Goal: Information Seeking & Learning: Learn about a topic

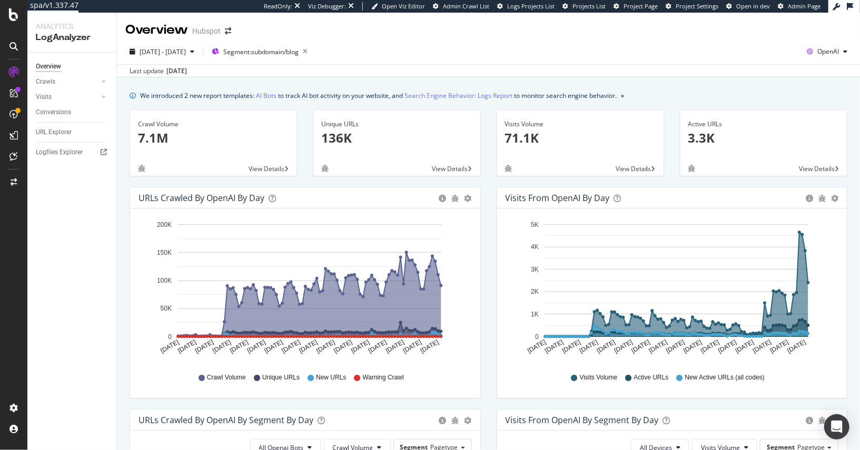
click at [680, 19] on div "Overview Hubspot" at bounding box center [488, 26] width 743 height 26
click at [687, 46] on div "2025 Jun. 21st - Sep. 20th Segment: subdomain/blog OpenAI" at bounding box center [488, 53] width 743 height 21
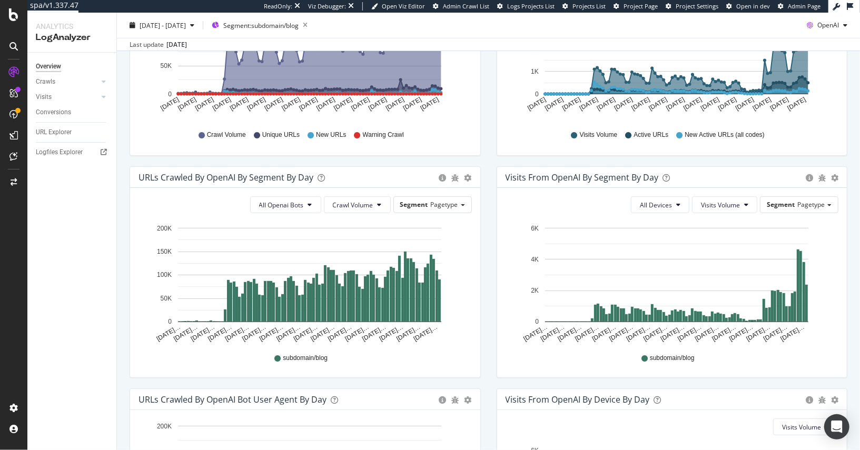
scroll to position [245, 0]
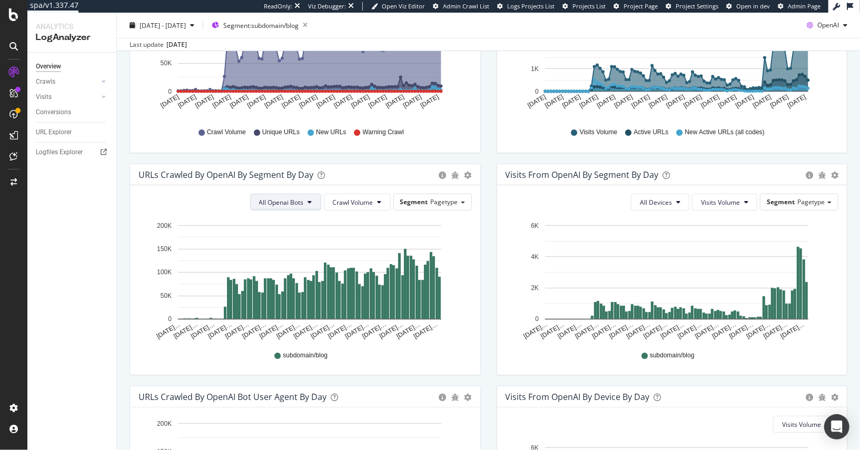
click at [259, 198] on span "All Openai Bots" at bounding box center [281, 202] width 45 height 9
click at [271, 203] on span "All Openai Bots" at bounding box center [281, 202] width 45 height 9
click at [274, 280] on span "ChatGPT-User" at bounding box center [280, 280] width 46 height 9
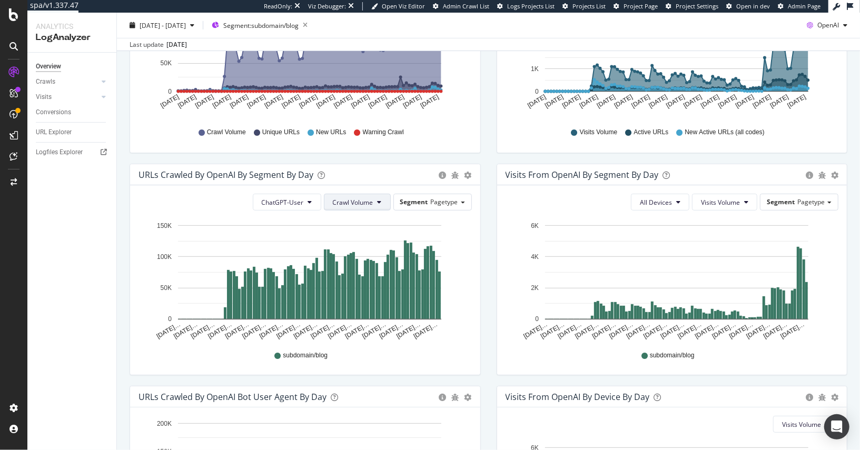
click at [370, 206] on button "Crawl Volume" at bounding box center [357, 202] width 67 height 17
click at [379, 203] on button "Crawl Volume" at bounding box center [357, 202] width 67 height 17
click at [363, 241] on span "Unique URLs" at bounding box center [351, 241] width 42 height 9
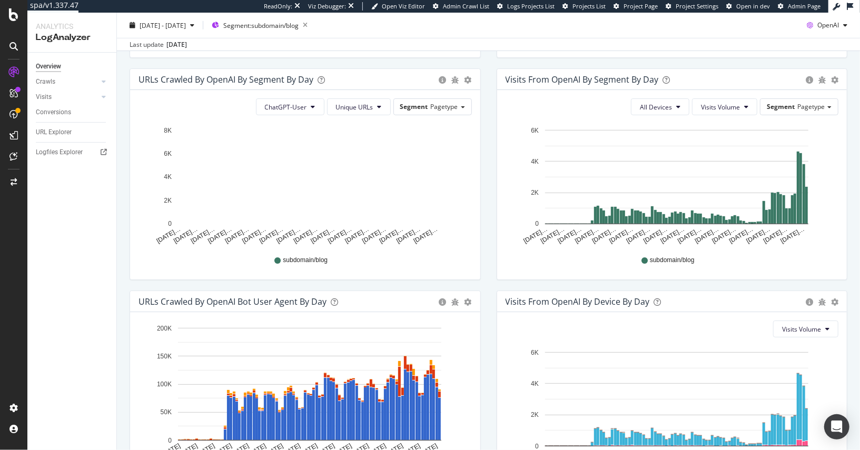
scroll to position [340, 0]
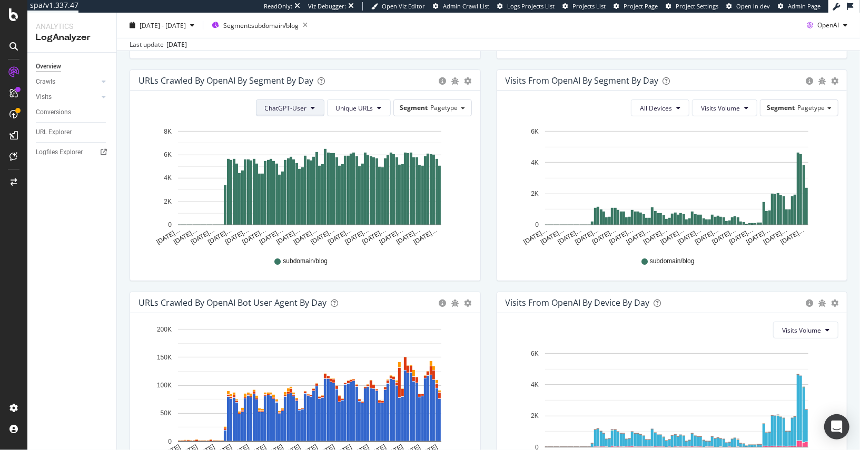
click at [301, 111] on span "ChatGPT-User" at bounding box center [286, 108] width 42 height 9
click at [295, 122] on div "All Openai Bots" at bounding box center [286, 127] width 62 height 15
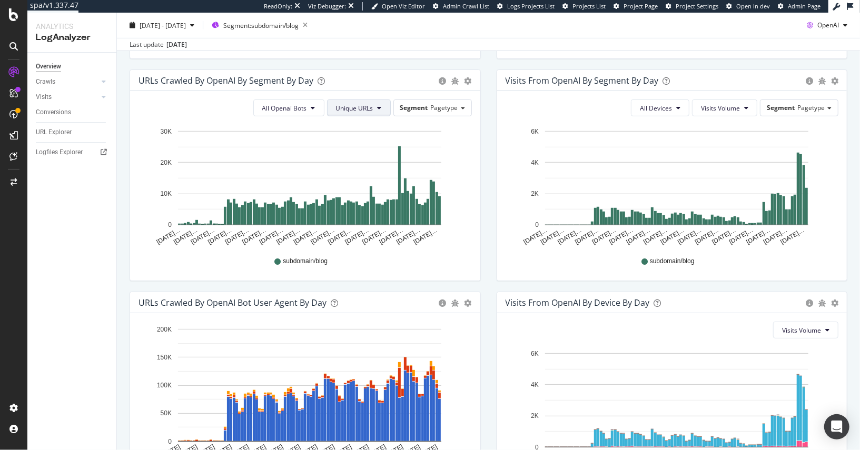
click at [360, 107] on span "Unique URLs" at bounding box center [354, 108] width 37 height 9
click at [361, 165] on span "New URLs" at bounding box center [353, 166] width 41 height 9
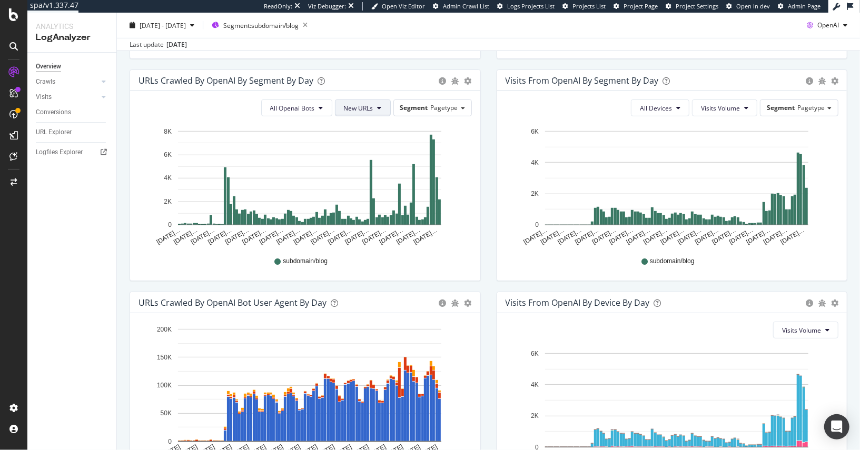
click at [366, 112] on button "New URLs" at bounding box center [363, 107] width 56 height 17
click at [368, 122] on div "Crawl Volume" at bounding box center [361, 127] width 57 height 15
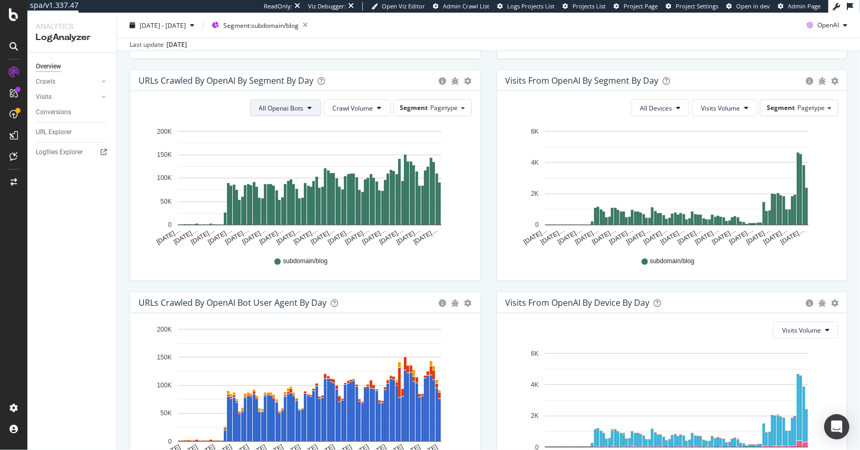
click at [296, 113] on button "All Openai Bots" at bounding box center [285, 107] width 71 height 17
click at [303, 186] on span "ChatGPT-User" at bounding box center [280, 186] width 46 height 9
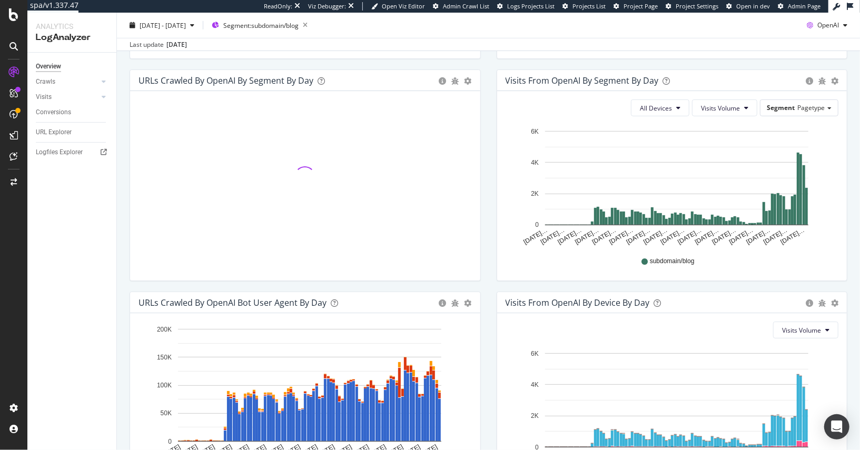
click at [303, 186] on span at bounding box center [305, 177] width 24 height 24
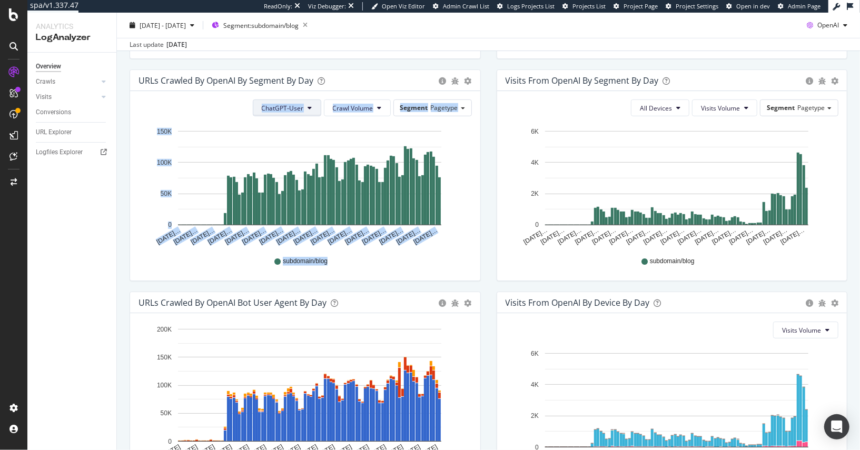
click at [278, 105] on span "ChatGPT-User" at bounding box center [283, 108] width 42 height 9
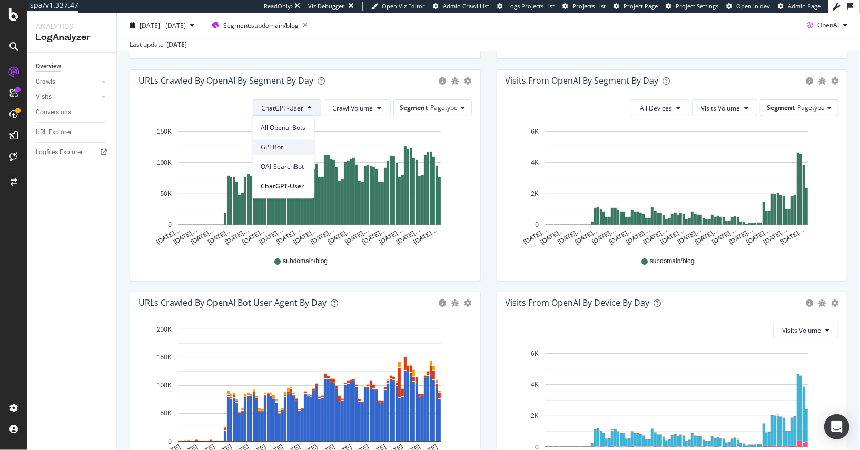
click at [291, 141] on div "GPTBot" at bounding box center [283, 146] width 62 height 15
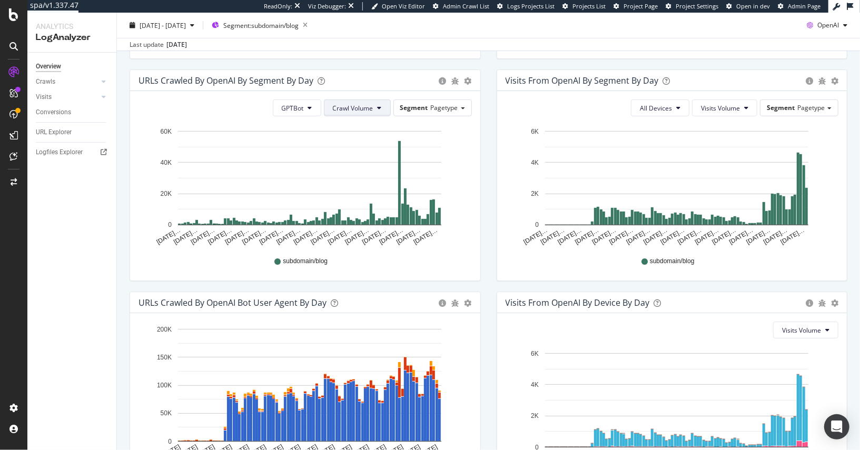
click at [352, 107] on span "Crawl Volume" at bounding box center [353, 108] width 41 height 9
click at [283, 106] on span "GPTBot" at bounding box center [293, 108] width 22 height 9
click at [310, 165] on span "OAI-SearchBot" at bounding box center [302, 166] width 45 height 9
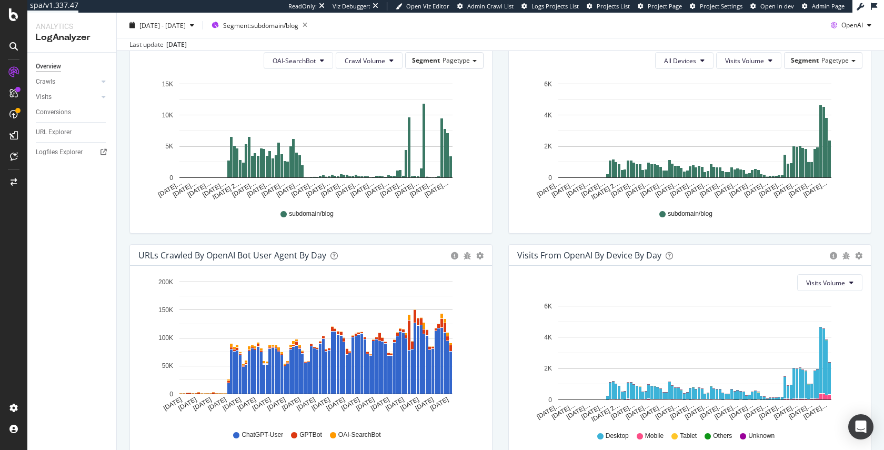
scroll to position [389, 0]
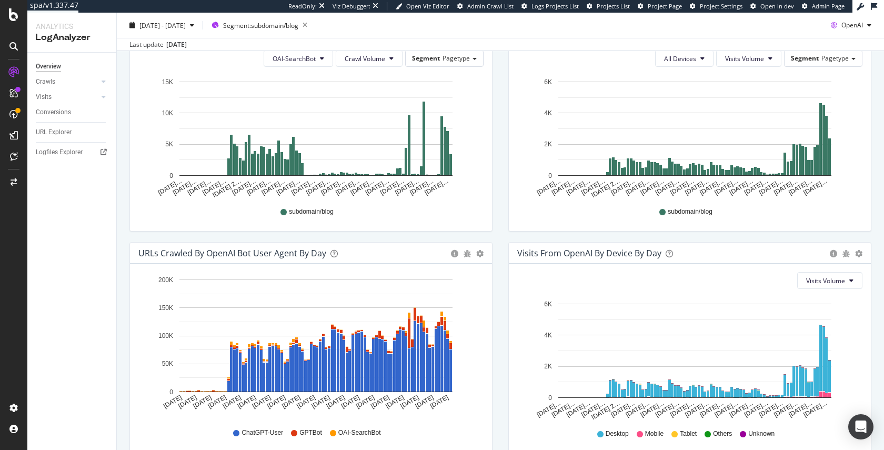
click at [124, 242] on div "URLs Crawled by OpenAI bot User Agent By Day Timeline (by Value) Timeline (by P…" at bounding box center [311, 353] width 379 height 222
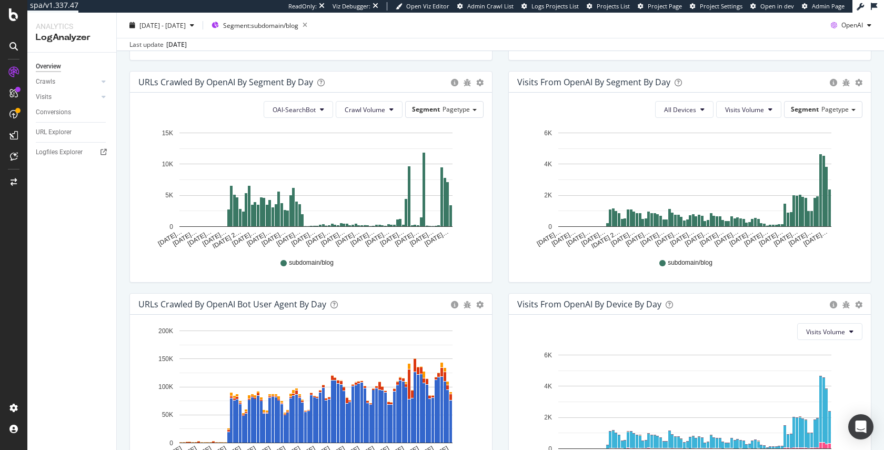
scroll to position [352, 0]
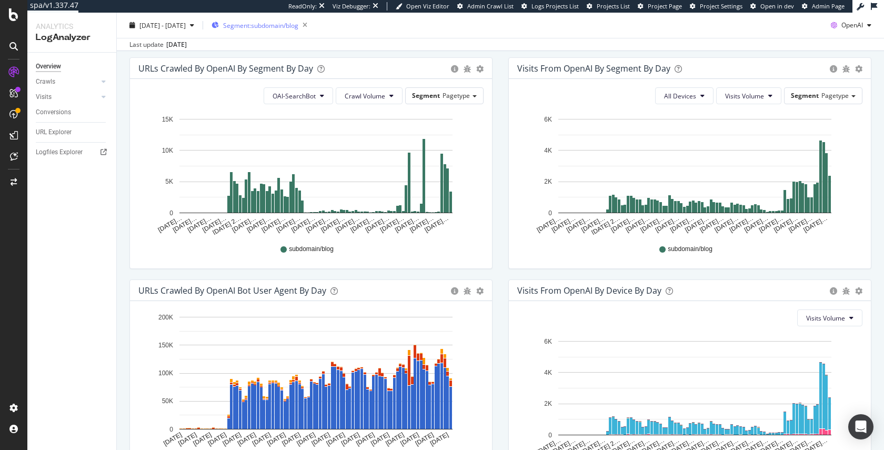
click at [289, 29] on div "Segment: subdomain/blog" at bounding box center [262, 25] width 100 height 15
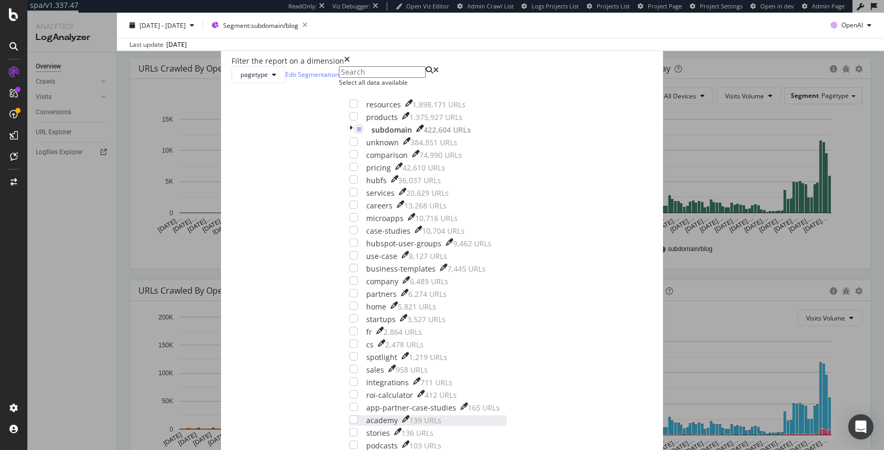
scroll to position [0, 0]
click at [350, 135] on icon "modal" at bounding box center [351, 130] width 3 height 11
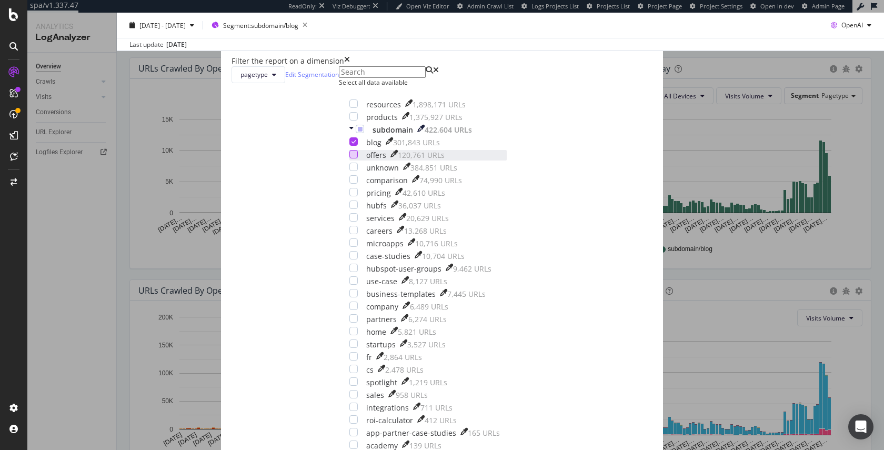
click at [356, 158] on div "modal" at bounding box center [354, 154] width 8 height 8
click at [355, 144] on icon "modal" at bounding box center [354, 141] width 5 height 5
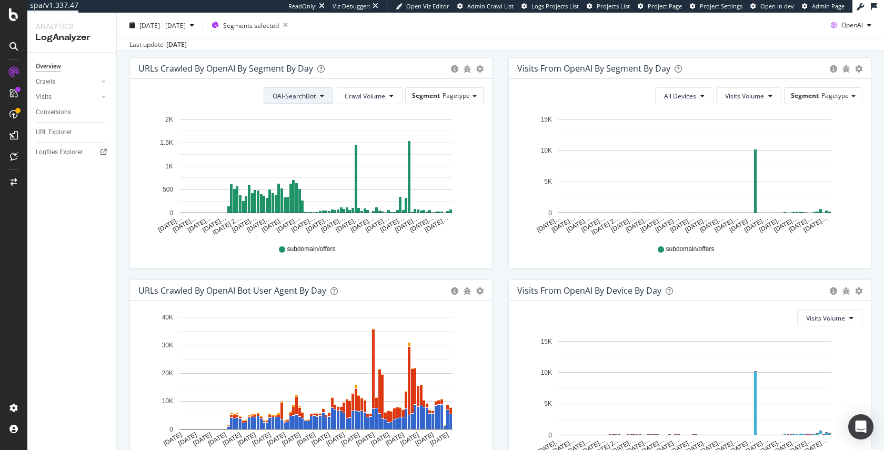
click at [317, 98] on button "OAI-SearchBot" at bounding box center [298, 95] width 69 height 17
click at [303, 168] on div "ChatGPT-User" at bounding box center [294, 173] width 62 height 15
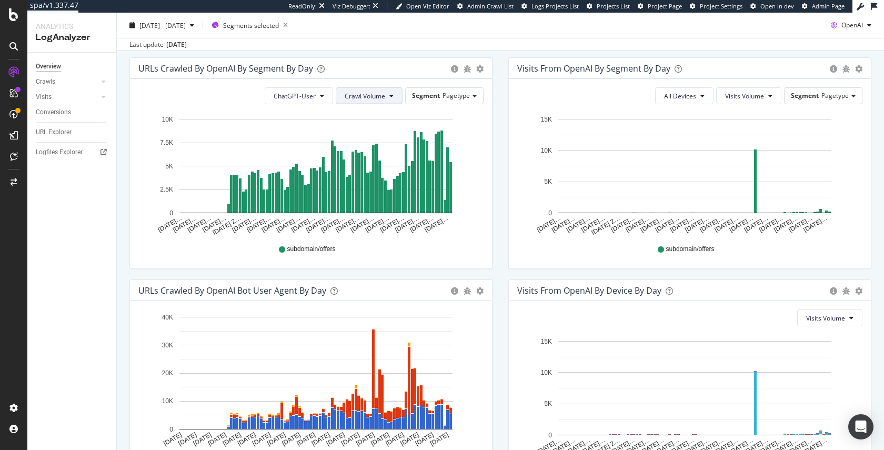
click at [379, 99] on span "Crawl Volume" at bounding box center [365, 96] width 41 height 9
click at [386, 142] on div "Unique URLs" at bounding box center [363, 134] width 58 height 15
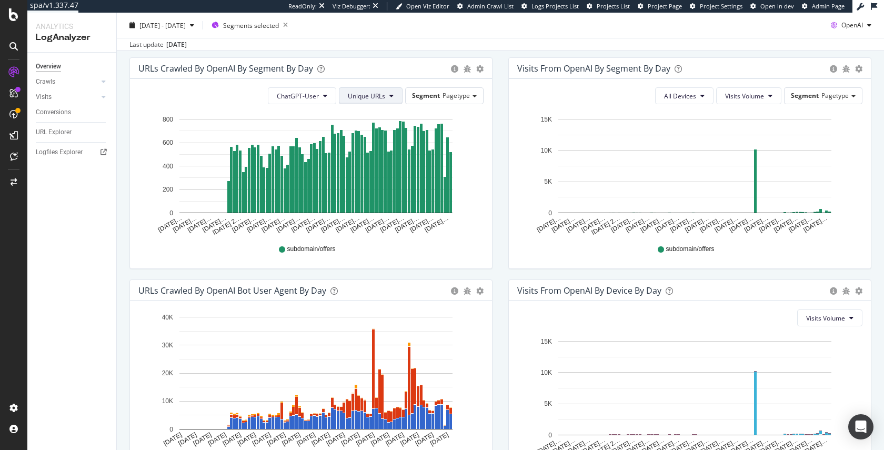
click at [361, 97] on span "Unique URLs" at bounding box center [366, 96] width 37 height 9
click at [347, 69] on div "URLs Crawled by OpenAI By Segment By Day" at bounding box center [291, 68] width 307 height 11
click at [311, 94] on span "ChatGPT-User" at bounding box center [298, 96] width 42 height 9
click at [309, 160] on div "OAI-SearchBot" at bounding box center [298, 154] width 62 height 15
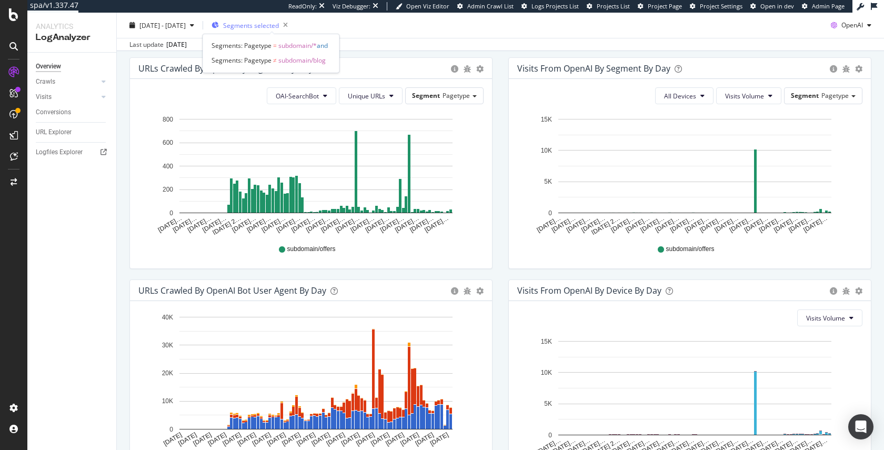
click at [279, 24] on span "Segments selected" at bounding box center [251, 25] width 56 height 9
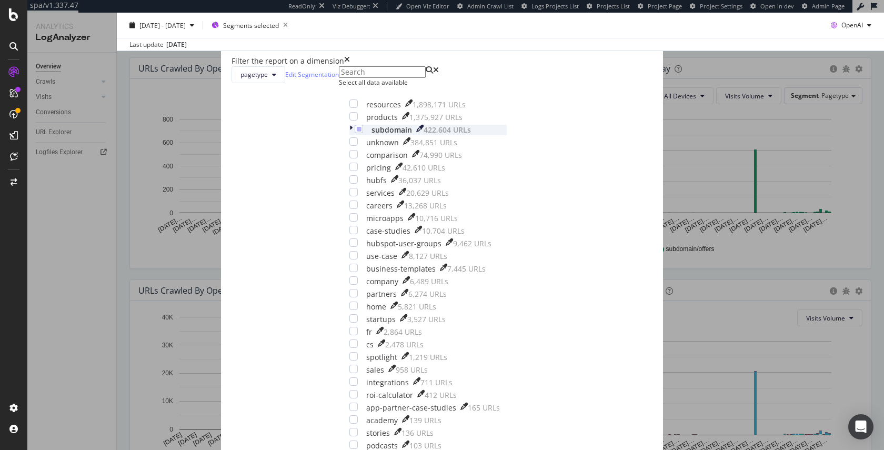
click at [350, 135] on div "modal" at bounding box center [352, 130] width 5 height 11
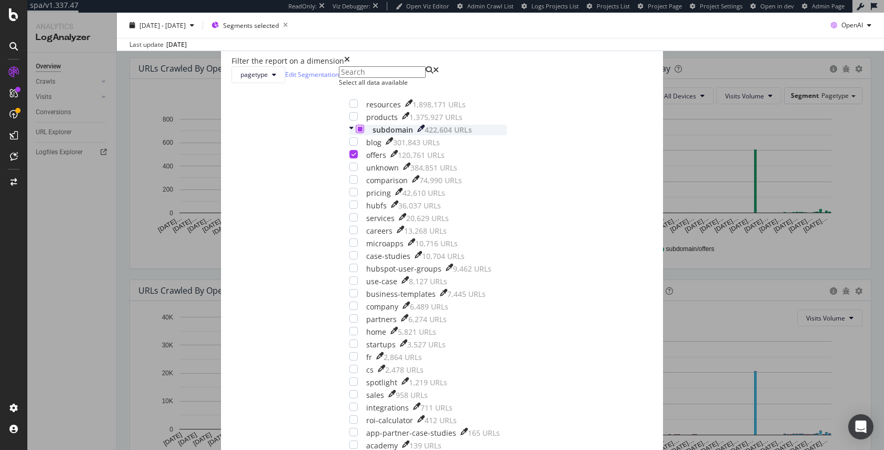
click at [356, 133] on div "modal" at bounding box center [360, 129] width 8 height 8
click at [358, 158] on div "modal" at bounding box center [354, 154] width 8 height 8
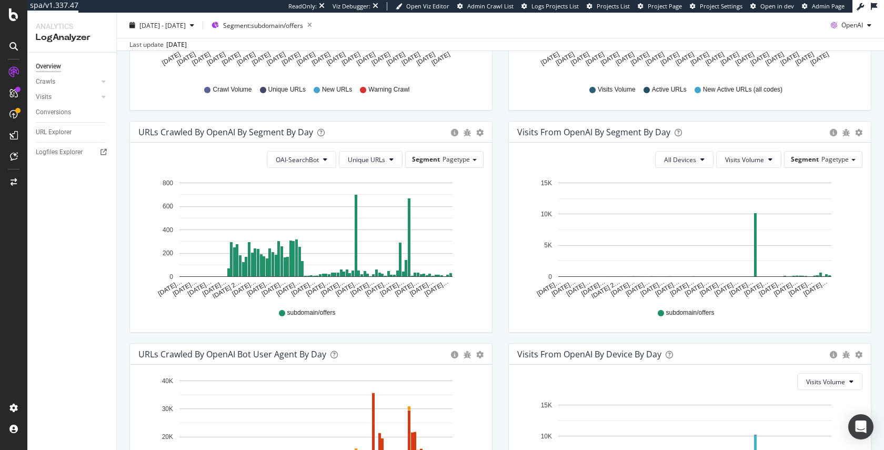
scroll to position [286, 0]
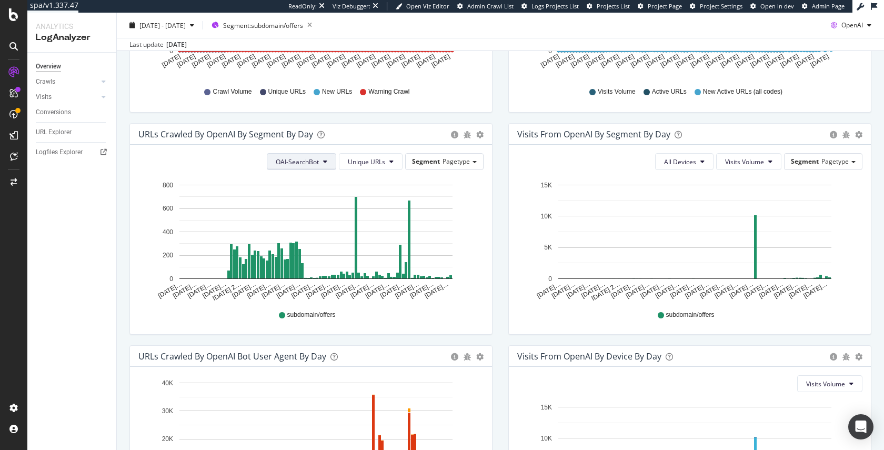
click at [311, 159] on span "OAI-SearchBot" at bounding box center [297, 161] width 43 height 9
click at [297, 155] on button "OAI-SearchBot" at bounding box center [301, 161] width 69 height 17
click at [306, 202] on span "GPTBot" at bounding box center [296, 200] width 45 height 9
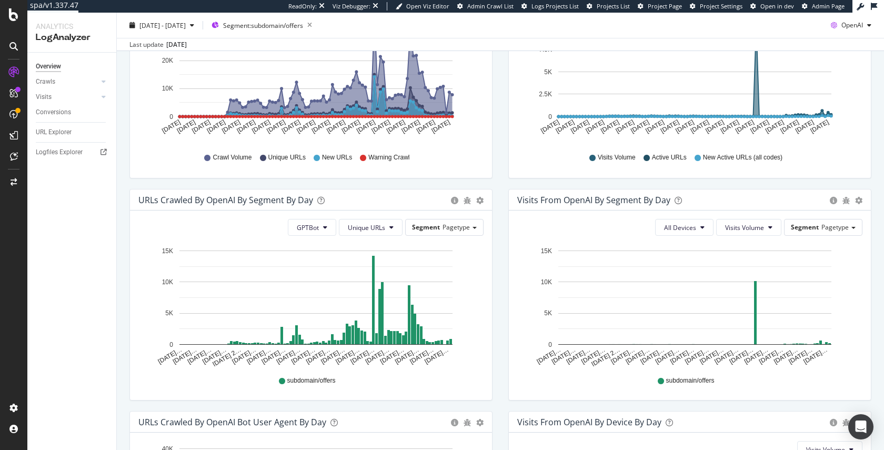
scroll to position [272, 0]
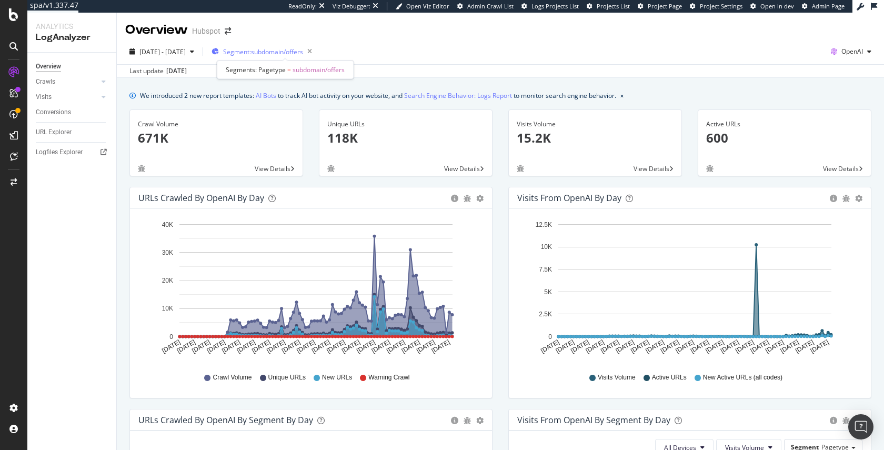
click at [291, 51] on span "Segment: subdomain/offers" at bounding box center [263, 51] width 80 height 9
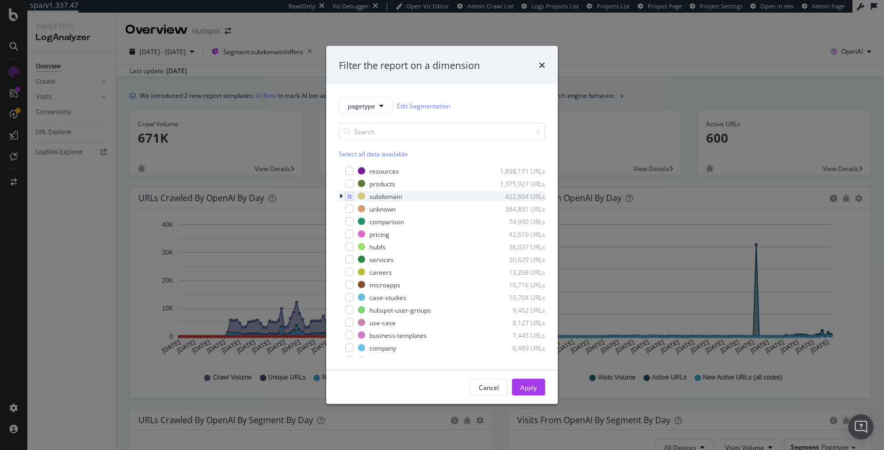
click at [342, 195] on icon "modal" at bounding box center [341, 196] width 3 height 6
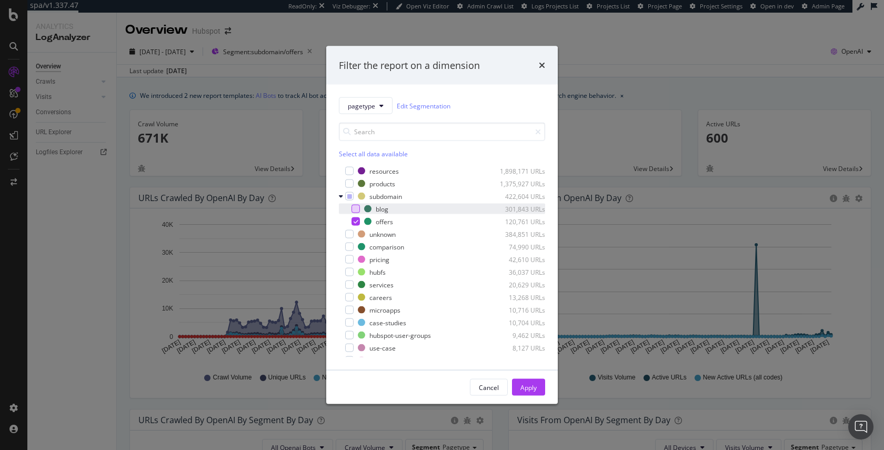
click at [356, 211] on div "modal" at bounding box center [356, 209] width 8 height 8
click at [348, 198] on icon "modal" at bounding box center [349, 196] width 5 height 5
click at [355, 209] on div "modal" at bounding box center [356, 209] width 8 height 8
click at [526, 387] on div "Apply" at bounding box center [529, 387] width 16 height 9
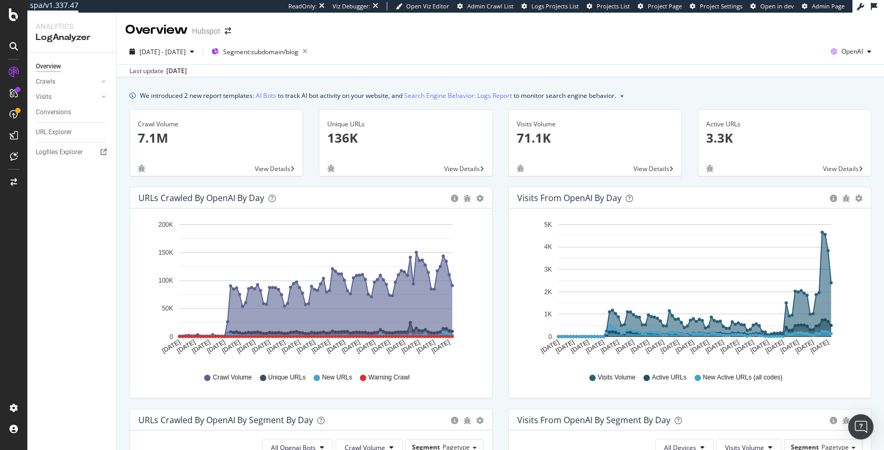
scroll to position [237, 0]
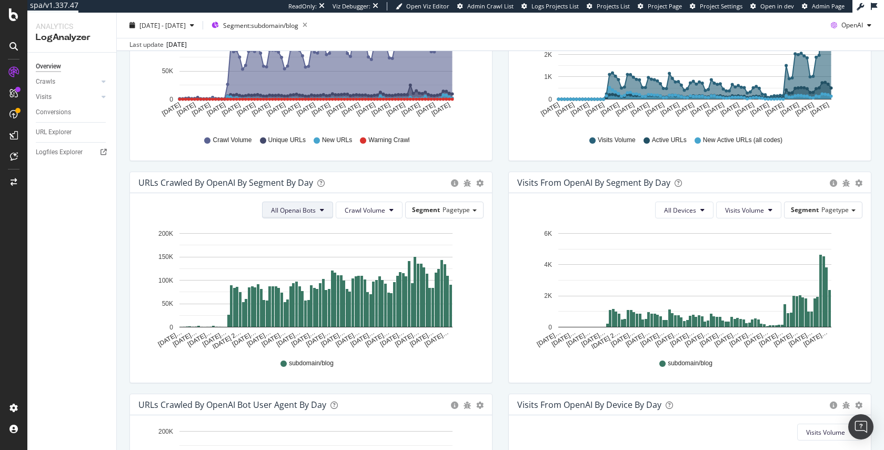
click at [296, 215] on button "All Openai Bots" at bounding box center [297, 210] width 71 height 17
click at [271, 250] on span "GPTBot" at bounding box center [292, 249] width 46 height 9
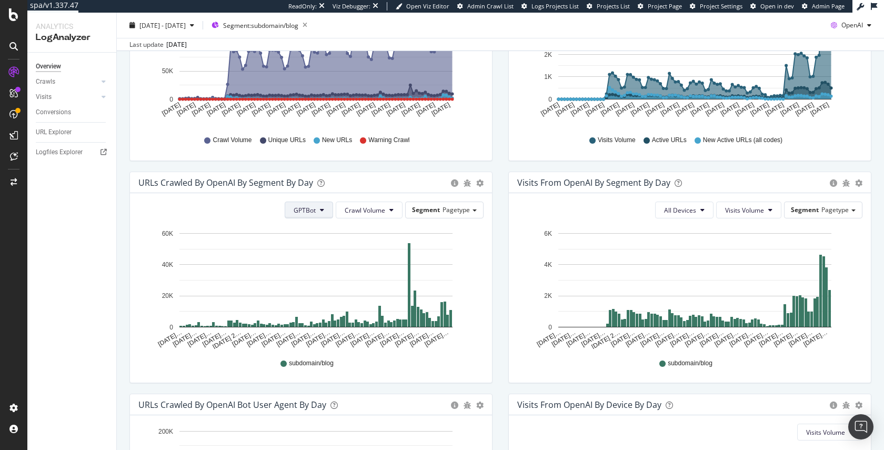
click at [305, 213] on span "GPTBot" at bounding box center [305, 210] width 22 height 9
click at [306, 211] on span "GPTBot" at bounding box center [305, 210] width 22 height 9
click at [312, 268] on span "OAI-SearchBot" at bounding box center [314, 268] width 45 height 9
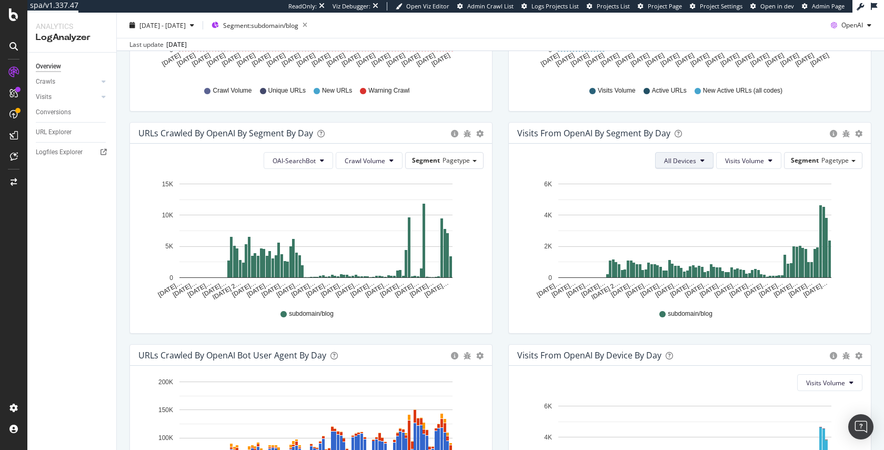
scroll to position [286, 0]
click at [378, 160] on span "Crawl Volume" at bounding box center [365, 161] width 41 height 9
click at [372, 203] on span "Unique URLs" at bounding box center [363, 200] width 42 height 9
